Goal: Information Seeking & Learning: Learn about a topic

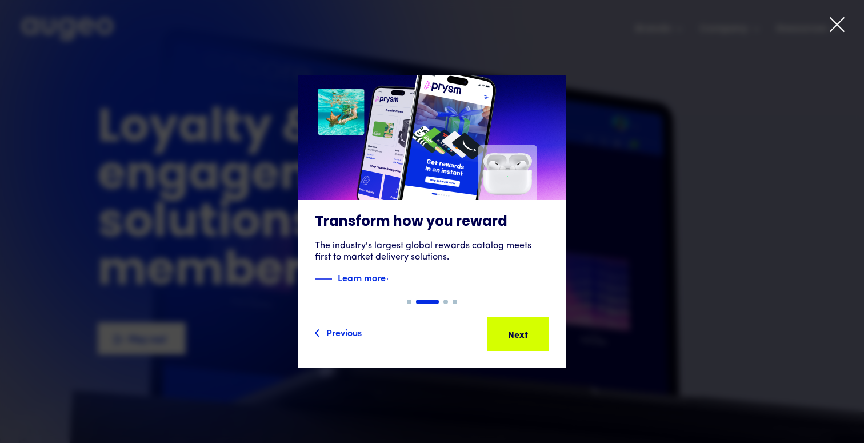
click at [831, 29] on icon at bounding box center [837, 24] width 17 height 17
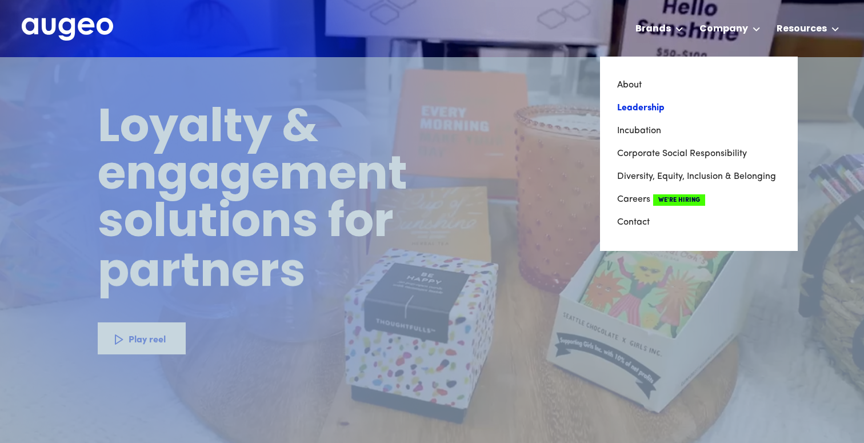
click at [646, 109] on link "Leadership" at bounding box center [698, 108] width 163 height 23
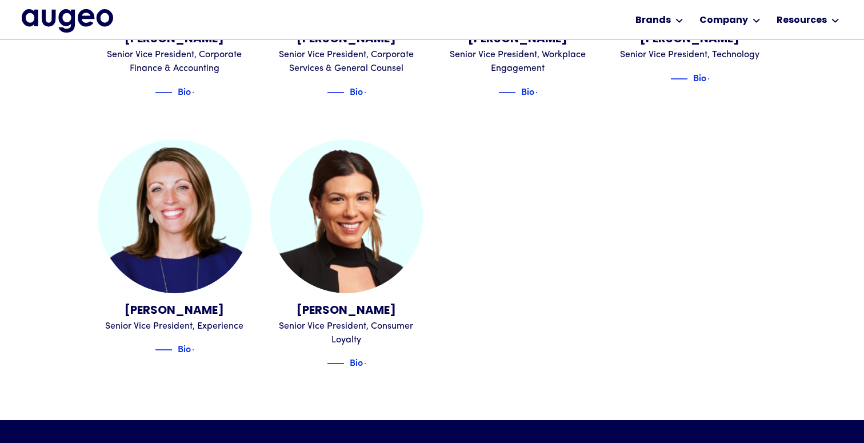
scroll to position [1354, 0]
